Goal: Check status: Check status

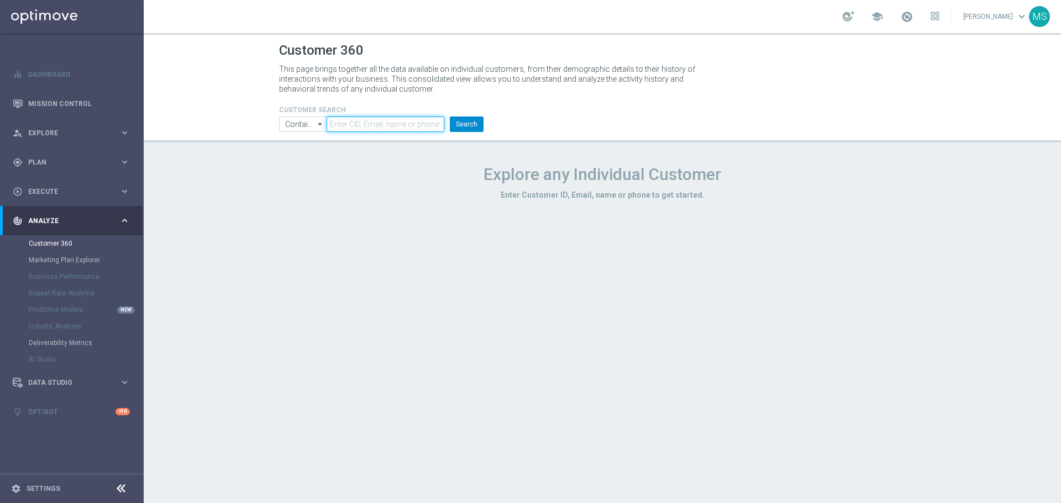
click at [365, 121] on input "text" at bounding box center [386, 124] width 118 height 15
paste input "2413783"
type input "2413783"
click at [475, 124] on button "Search" at bounding box center [467, 124] width 34 height 15
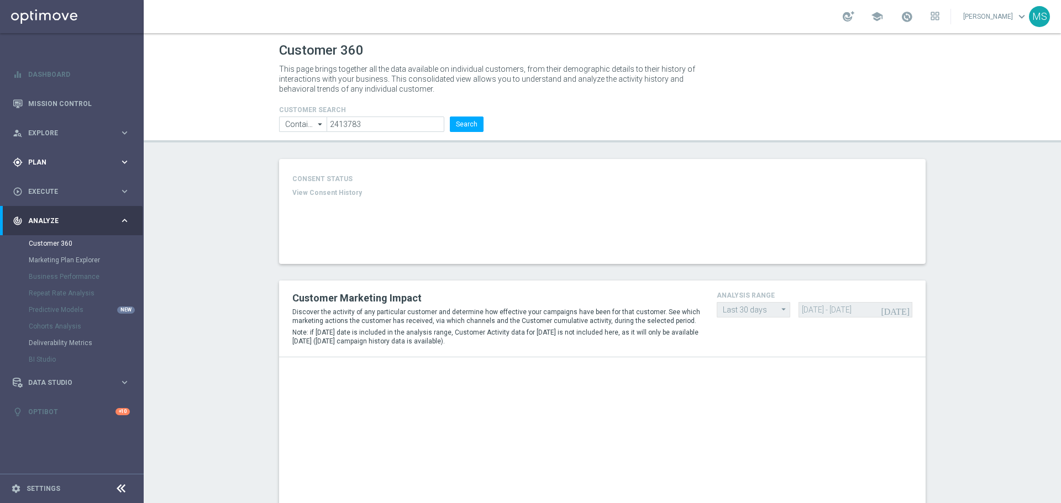
type input "Deposit Amount"
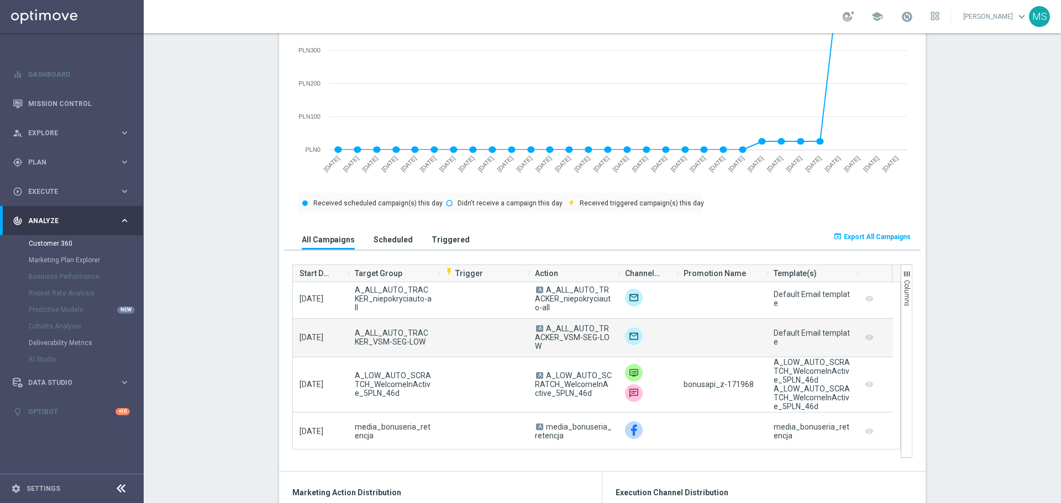
scroll to position [166, 0]
